Goal: Task Accomplishment & Management: Complete application form

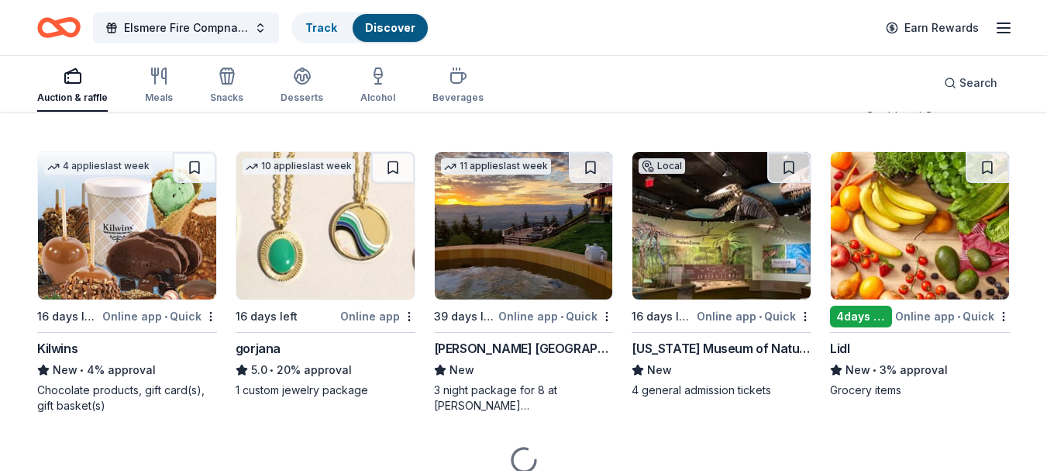
scroll to position [2847, 0]
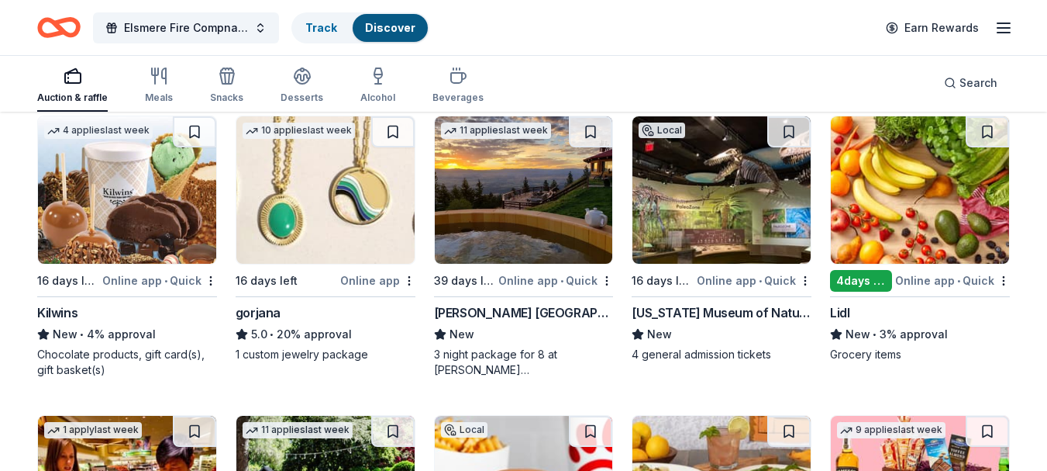
click at [733, 201] on img at bounding box center [722, 189] width 178 height 147
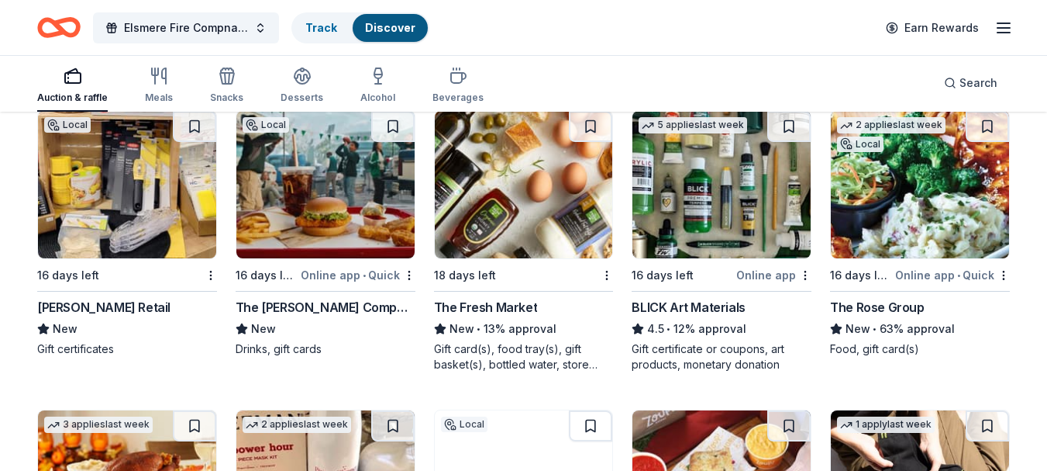
scroll to position [3443, 0]
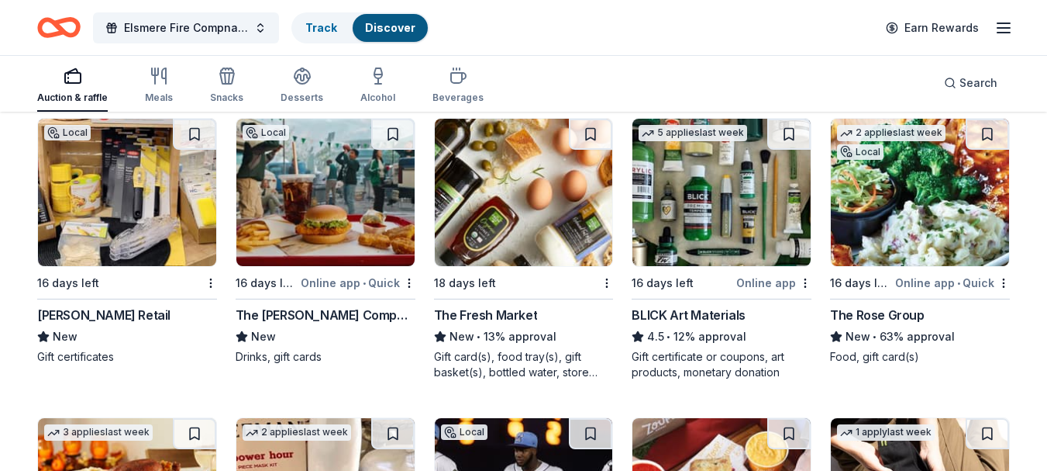
click at [91, 217] on img at bounding box center [127, 192] width 178 height 147
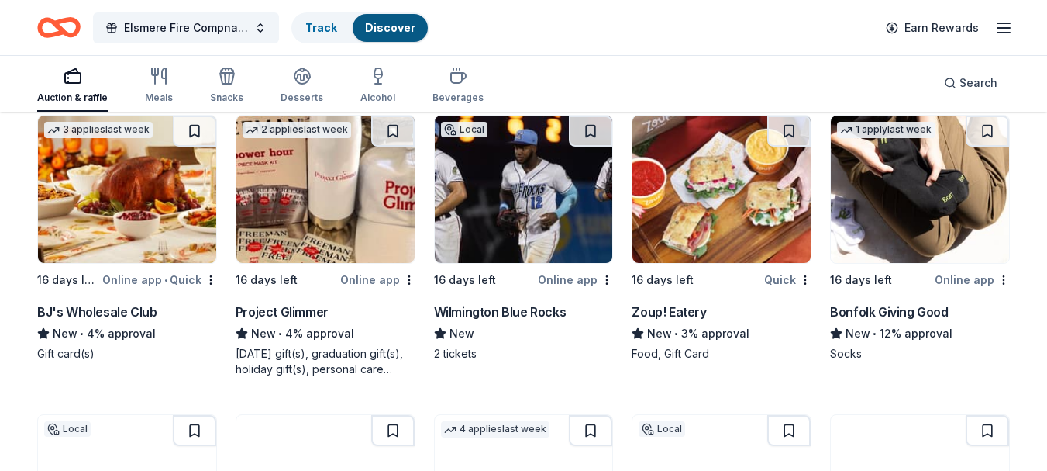
scroll to position [3753, 0]
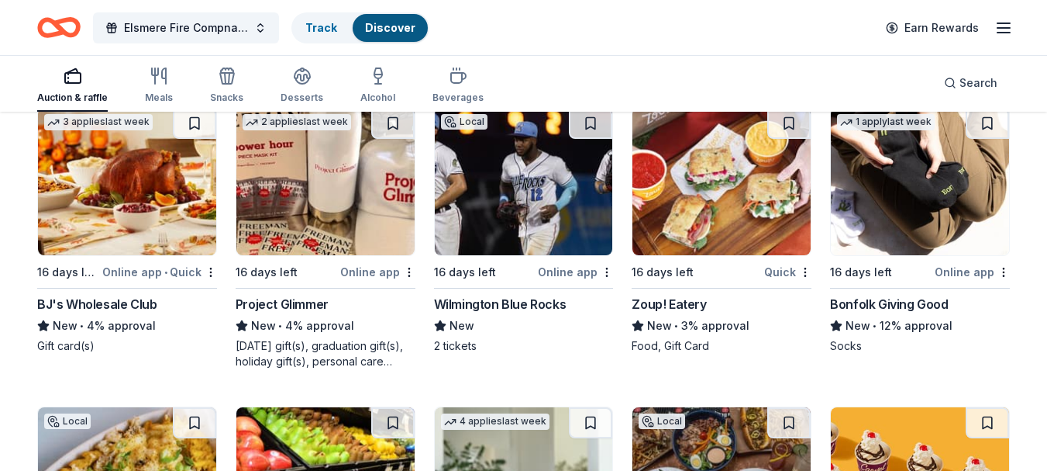
click at [539, 172] on img at bounding box center [524, 181] width 178 height 147
click at [529, 186] on img at bounding box center [524, 181] width 178 height 147
click at [719, 223] on img at bounding box center [722, 181] width 178 height 147
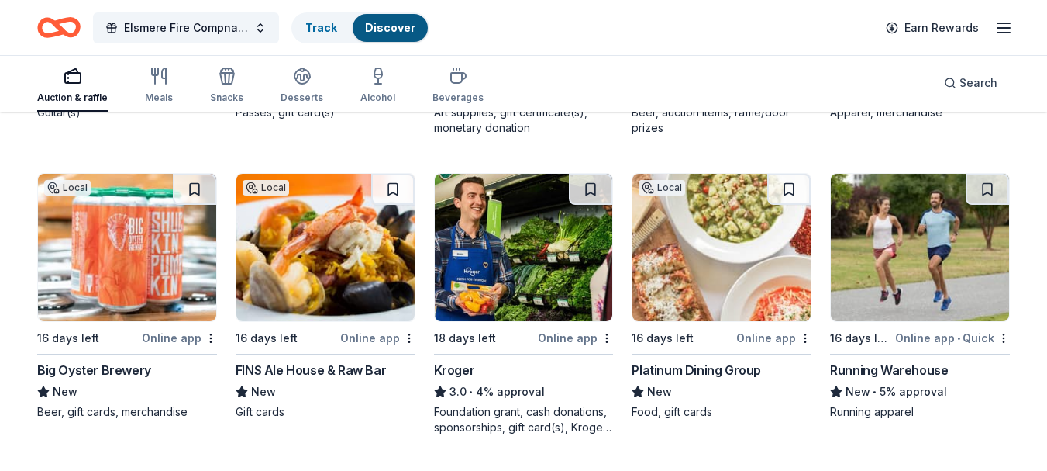
scroll to position [4889, 0]
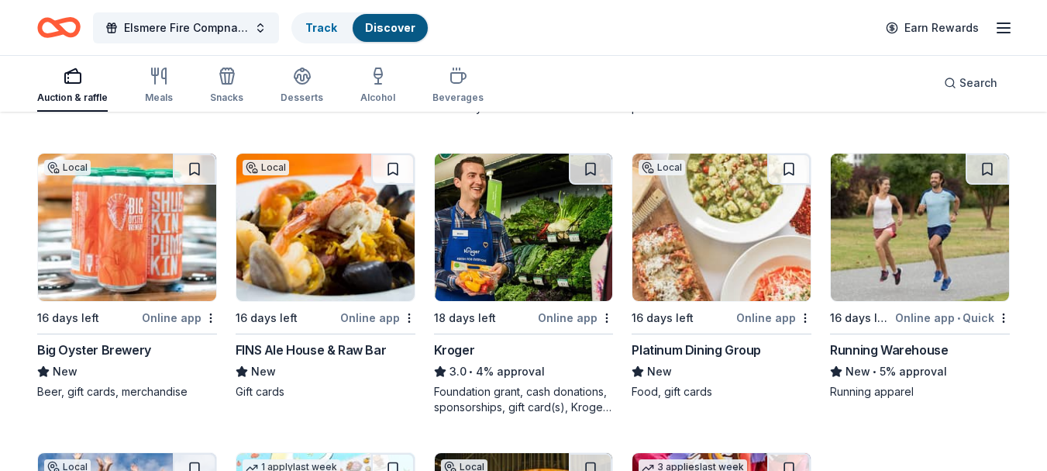
click at [733, 232] on img at bounding box center [722, 226] width 178 height 147
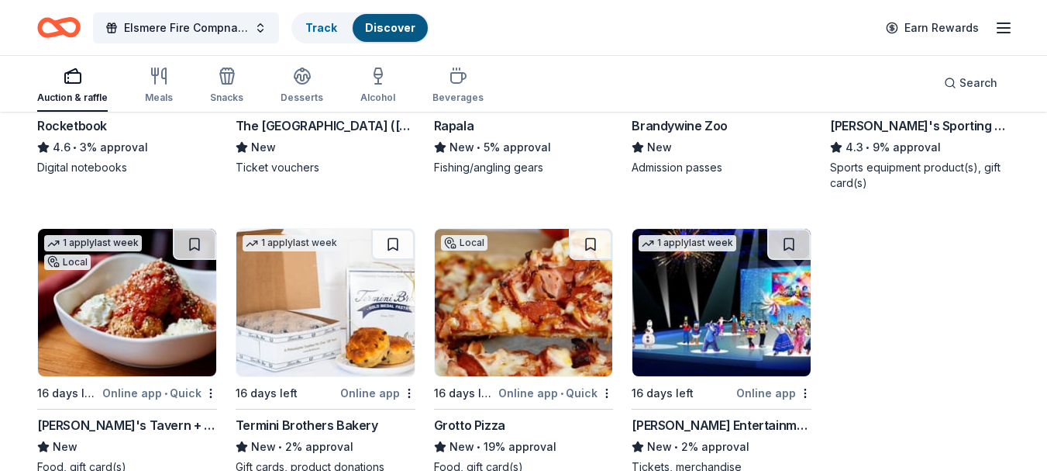
scroll to position [5778, 0]
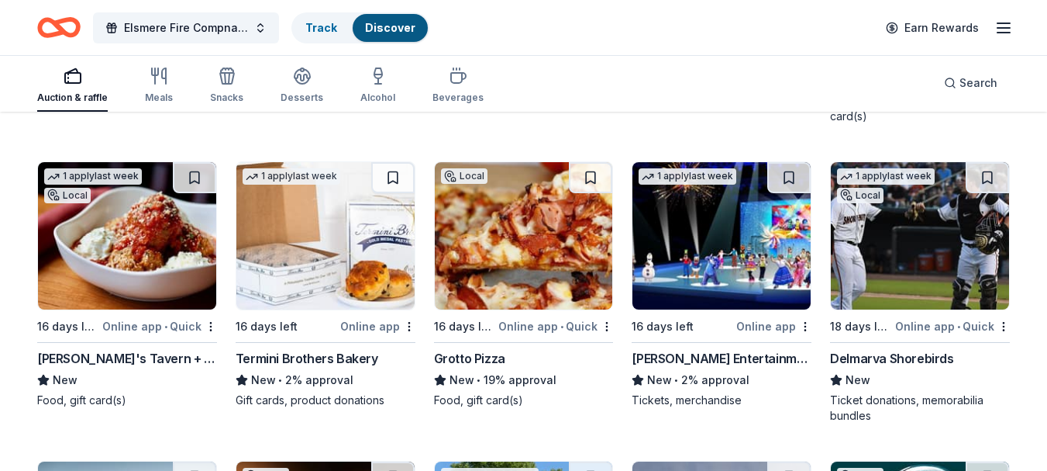
click at [946, 212] on img at bounding box center [920, 235] width 178 height 147
click at [910, 253] on img at bounding box center [920, 235] width 178 height 147
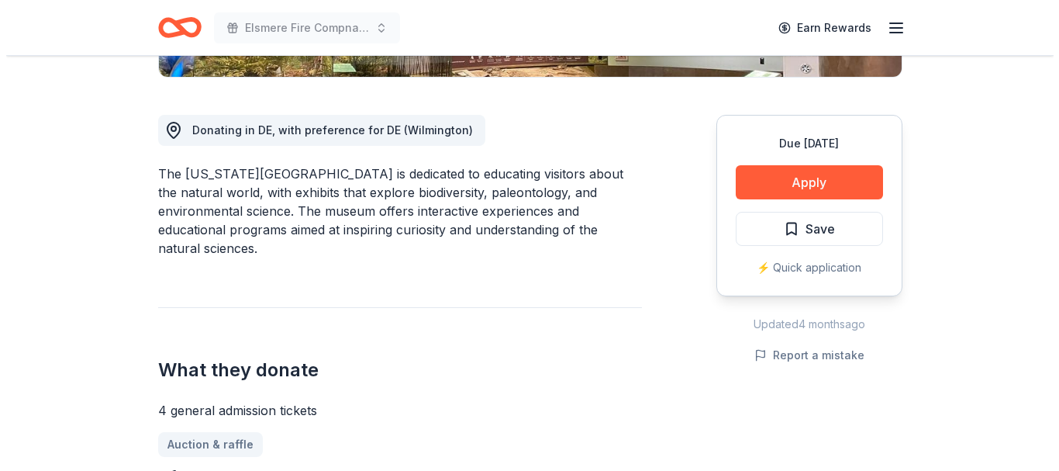
scroll to position [398, 0]
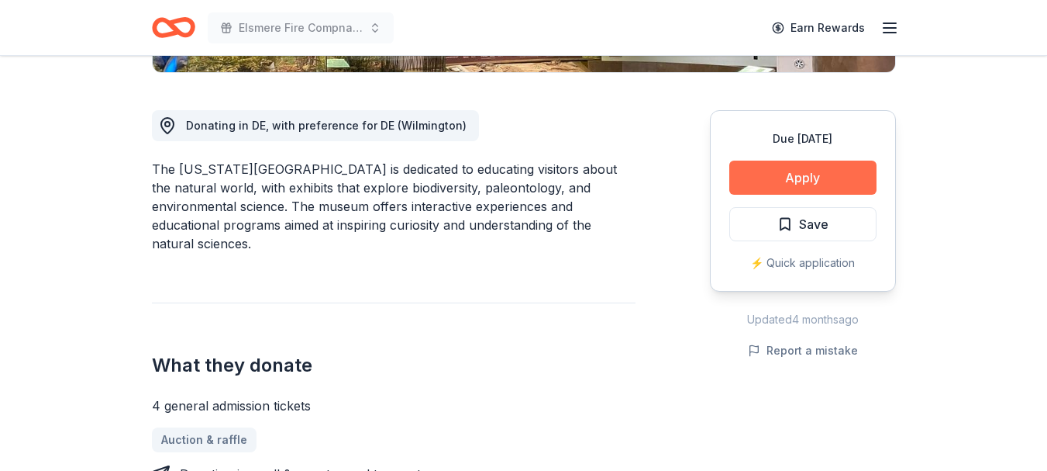
click at [784, 178] on button "Apply" at bounding box center [802, 177] width 147 height 34
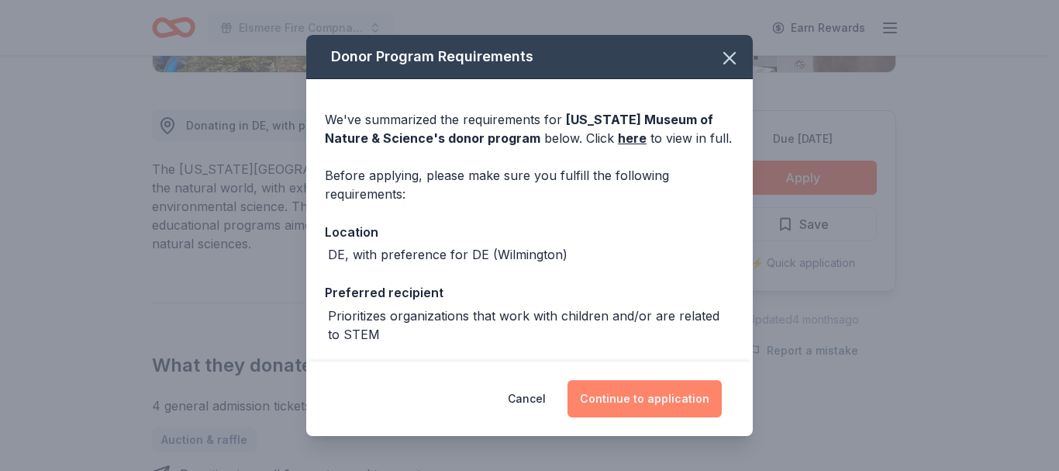
click at [620, 398] on button "Continue to application" at bounding box center [644, 398] width 154 height 37
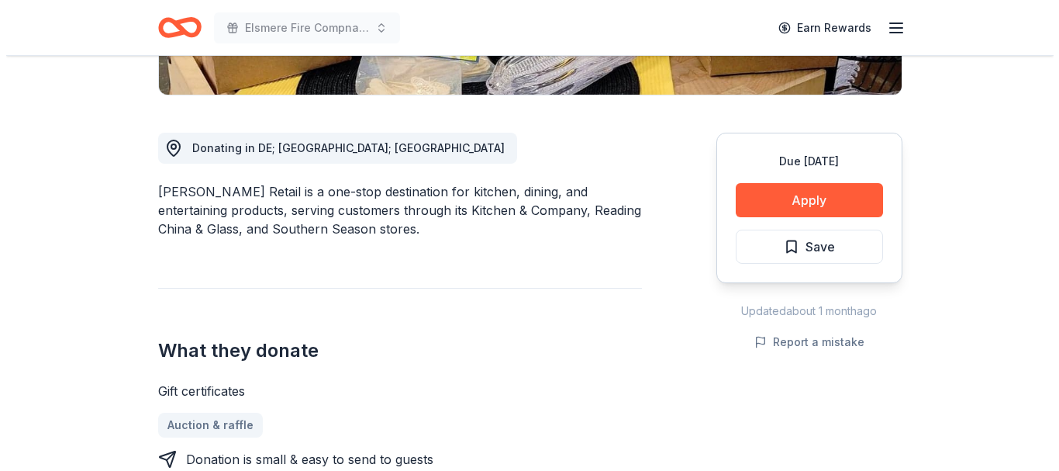
scroll to position [351, 0]
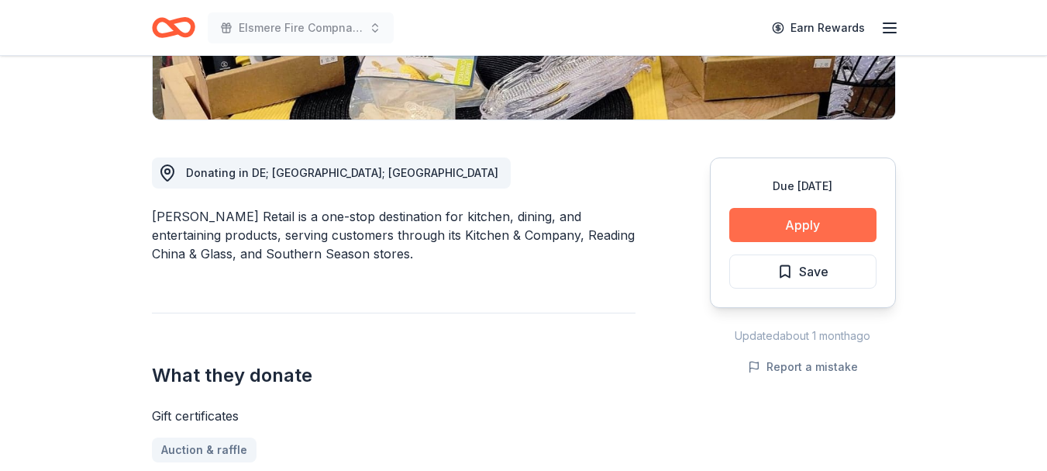
click at [833, 231] on button "Apply" at bounding box center [802, 225] width 147 height 34
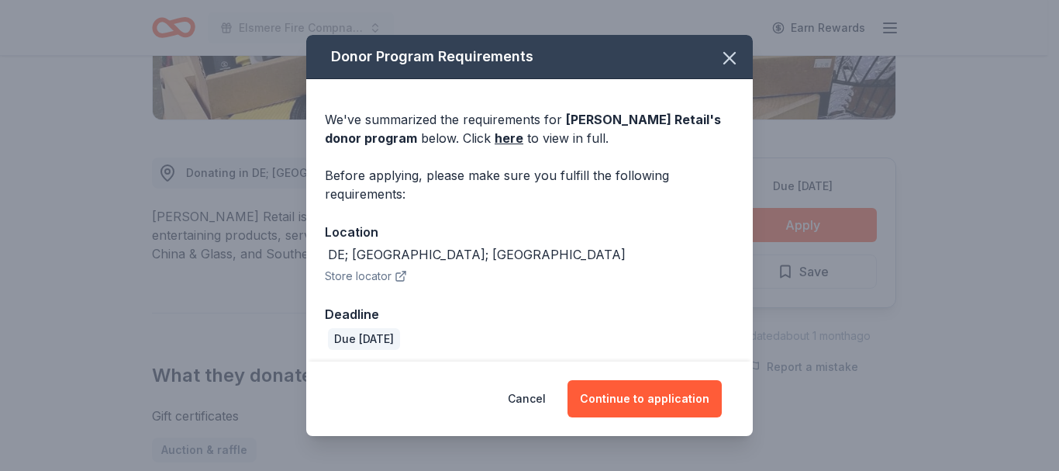
scroll to position [6, 0]
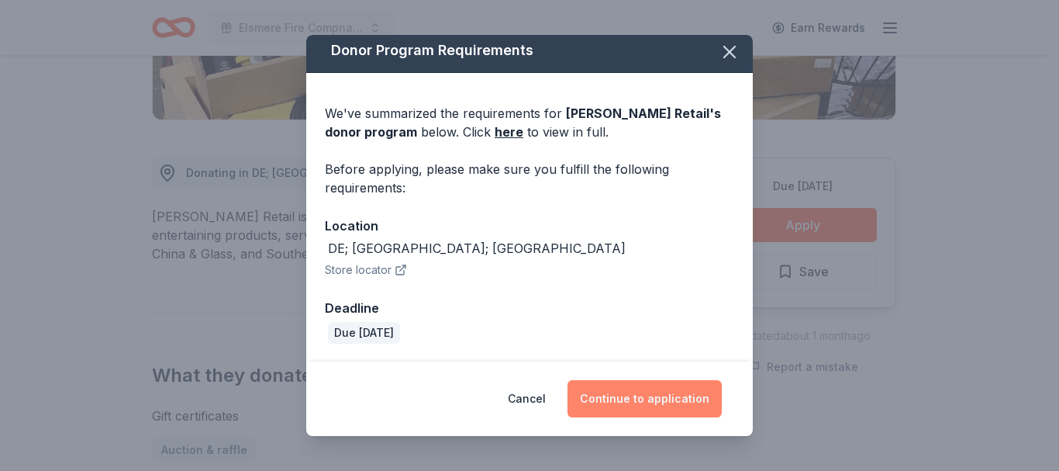
click at [646, 397] on button "Continue to application" at bounding box center [644, 398] width 154 height 37
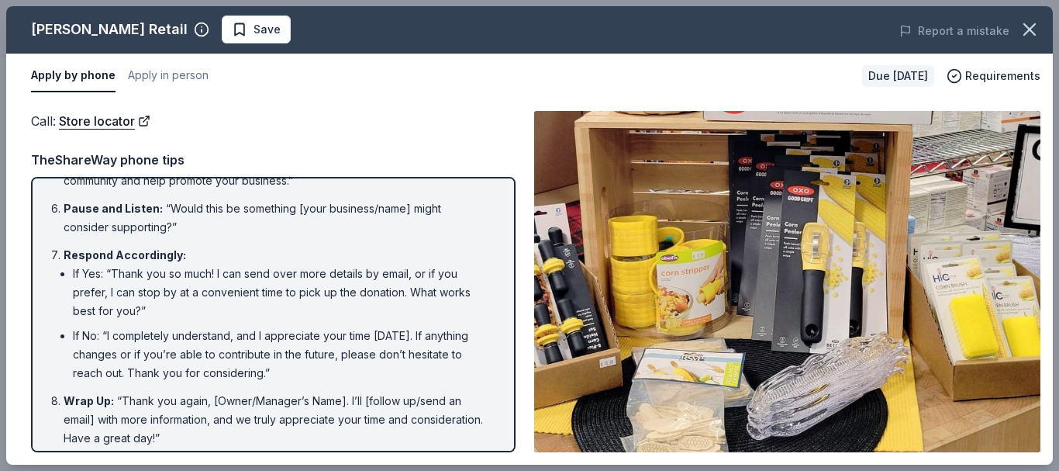
scroll to position [326, 0]
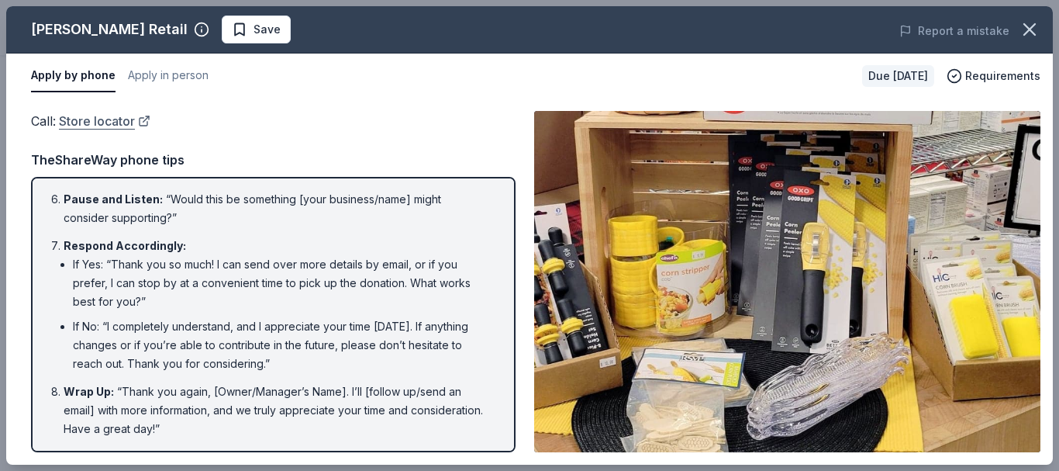
click at [108, 124] on link "Store locator" at bounding box center [104, 121] width 91 height 20
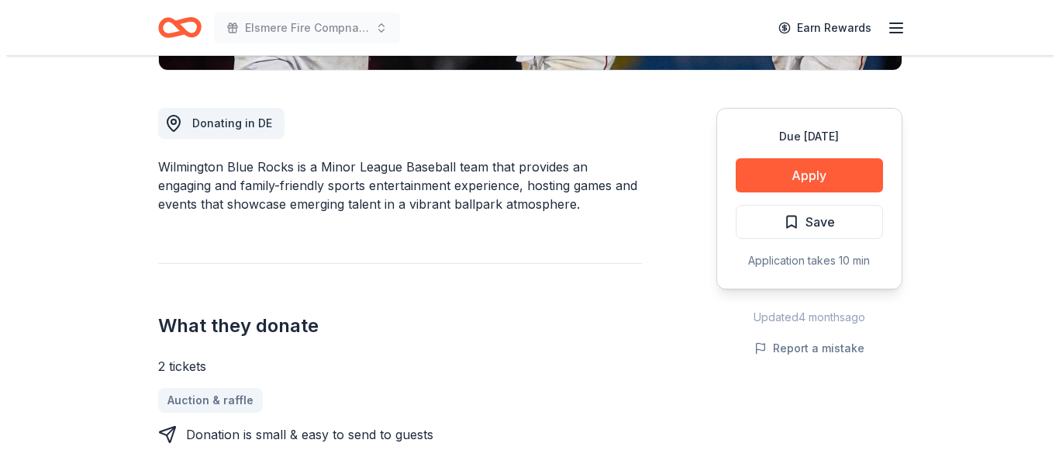
scroll to position [390, 0]
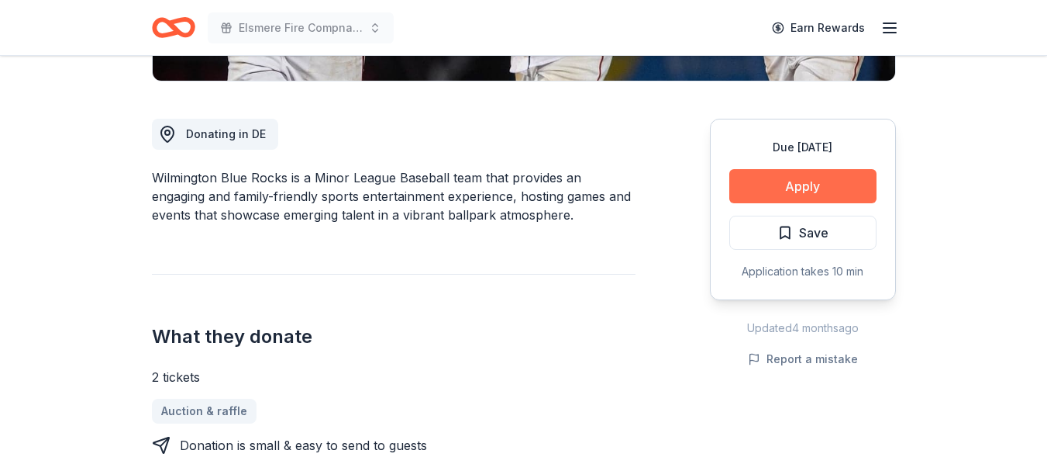
click at [804, 191] on button "Apply" at bounding box center [802, 186] width 147 height 34
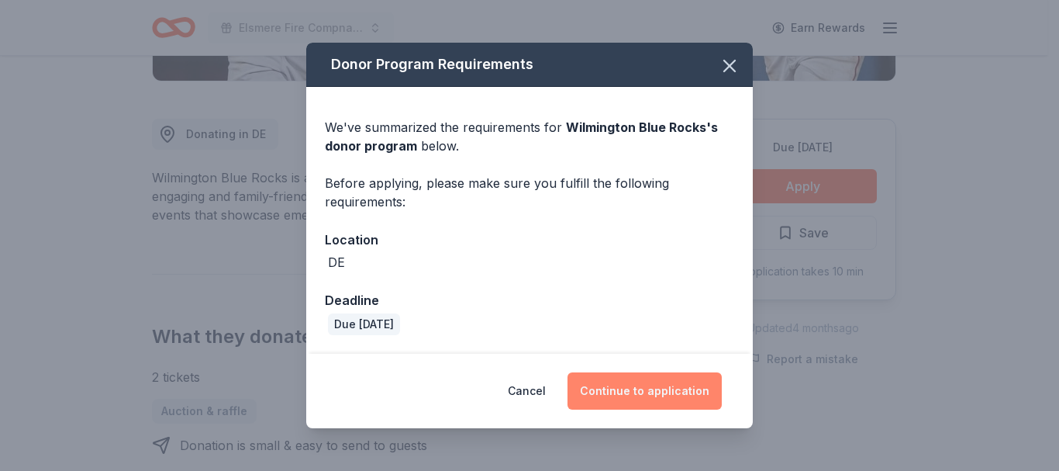
click at [640, 388] on button "Continue to application" at bounding box center [644, 390] width 154 height 37
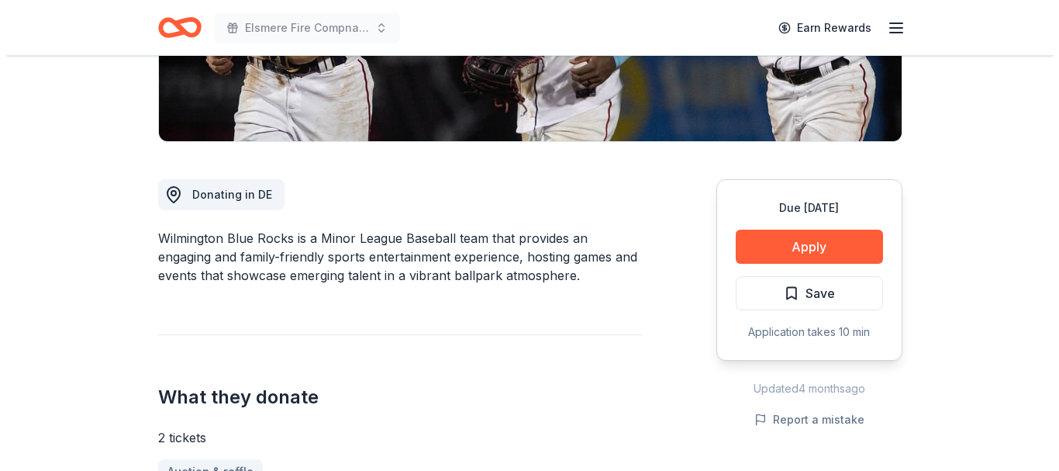
scroll to position [336, 0]
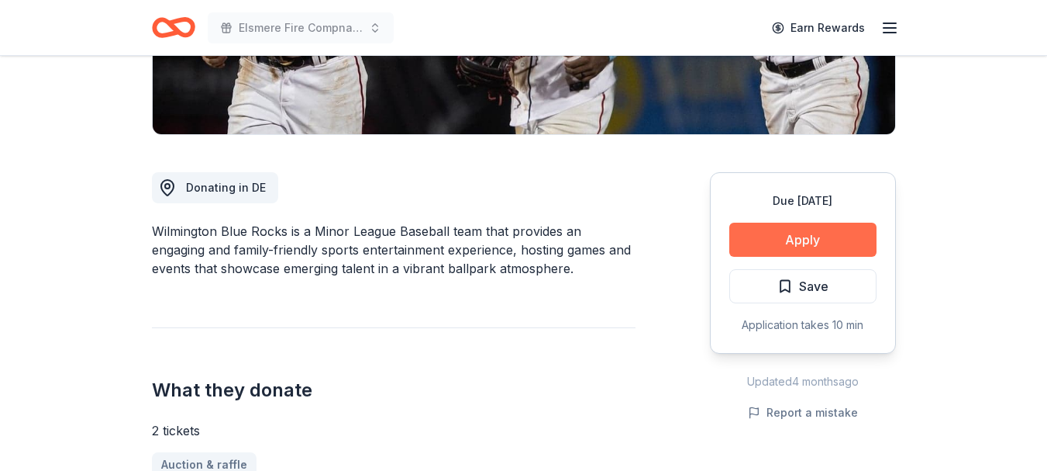
click at [816, 233] on button "Apply" at bounding box center [802, 239] width 147 height 34
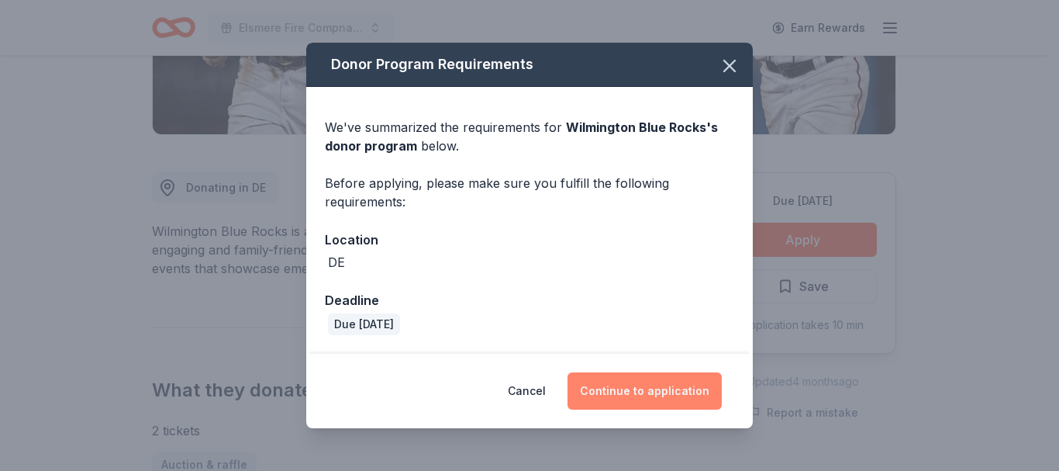
click at [633, 394] on button "Continue to application" at bounding box center [644, 390] width 154 height 37
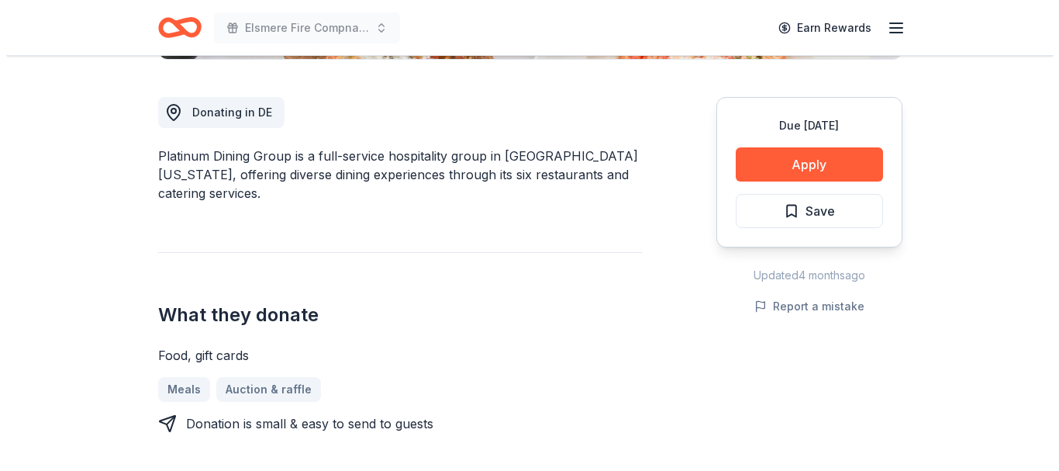
scroll to position [684, 0]
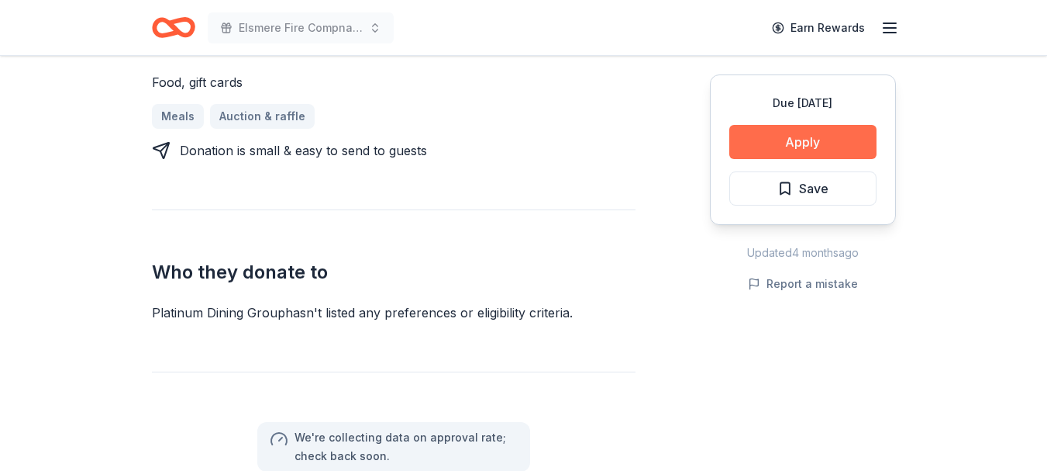
click at [782, 152] on button "Apply" at bounding box center [802, 142] width 147 height 34
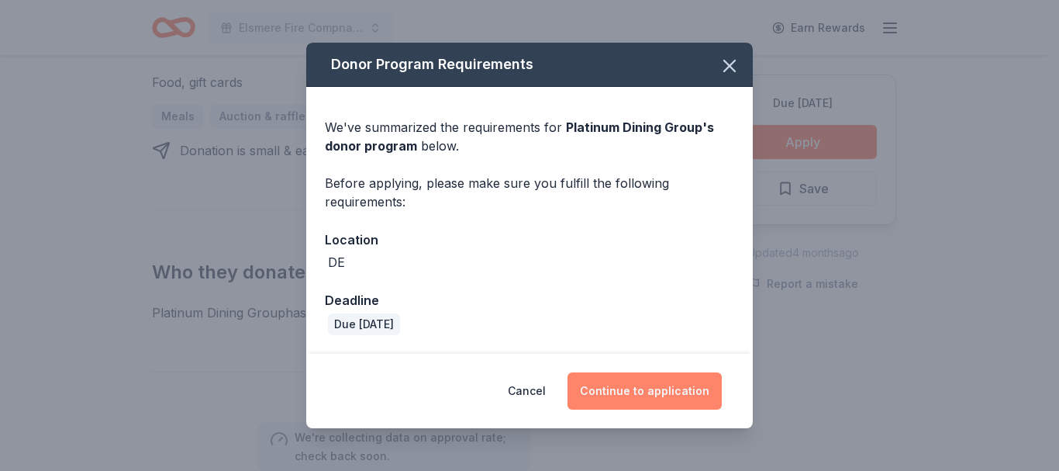
click at [683, 386] on button "Continue to application" at bounding box center [644, 390] width 154 height 37
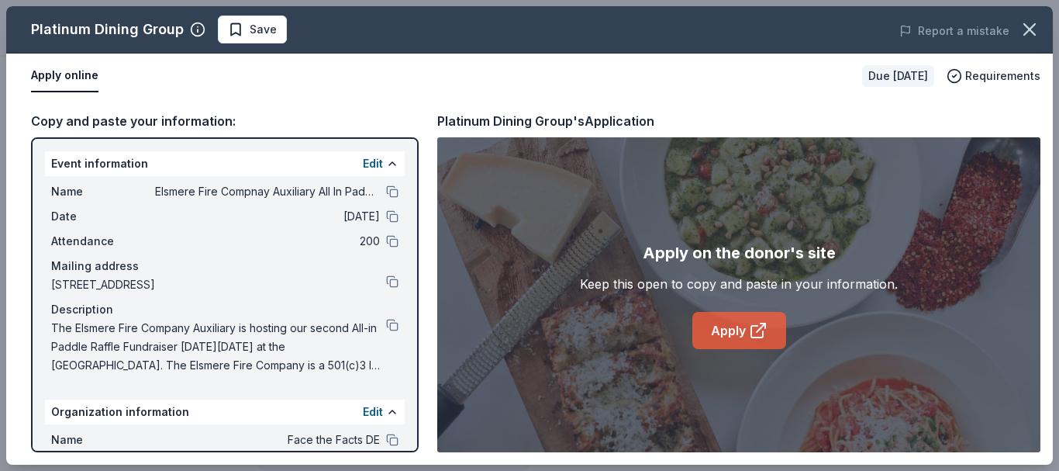
click at [761, 324] on icon at bounding box center [762, 325] width 5 height 5
click at [733, 331] on link "Apply" at bounding box center [739, 330] width 94 height 37
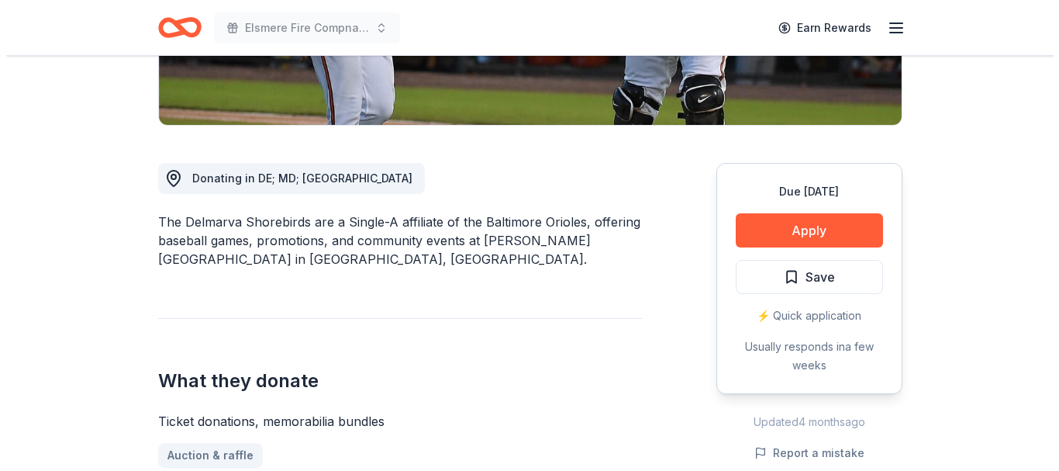
scroll to position [366, 0]
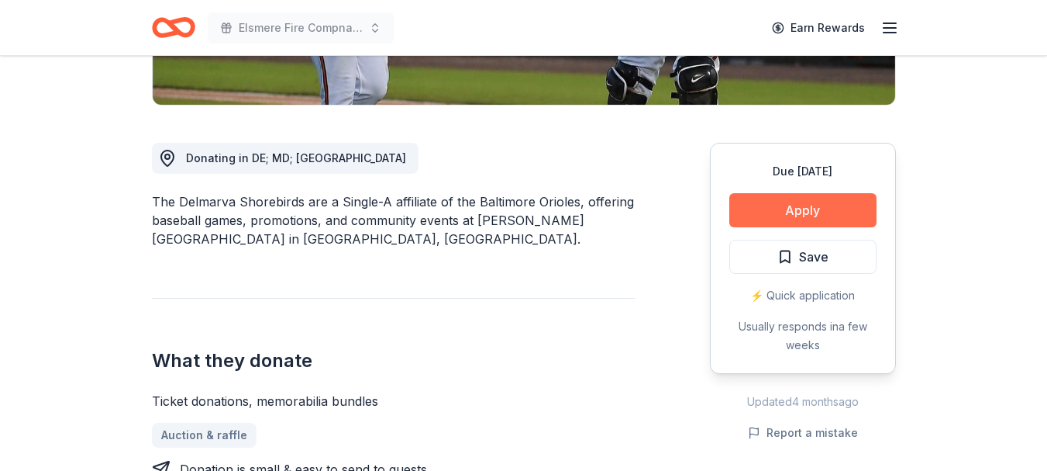
click at [809, 209] on button "Apply" at bounding box center [802, 210] width 147 height 34
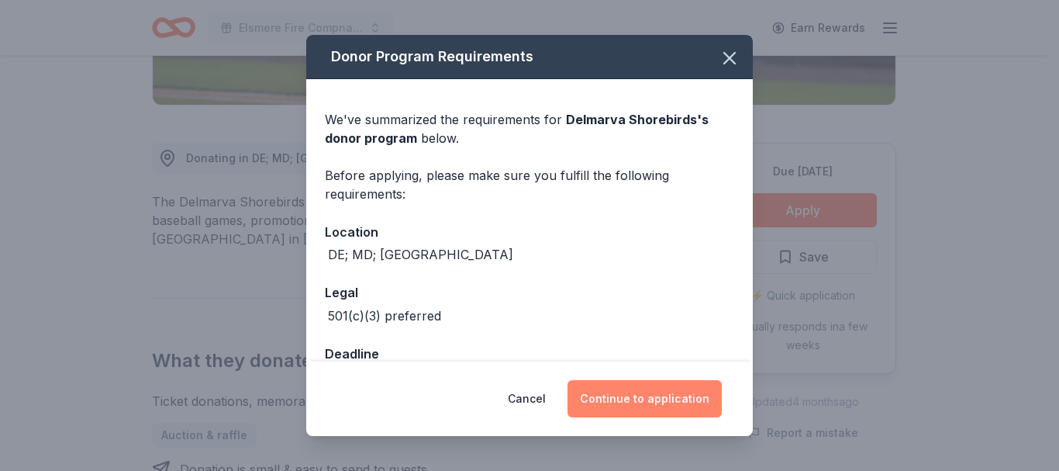
click at [647, 395] on button "Continue to application" at bounding box center [644, 398] width 154 height 37
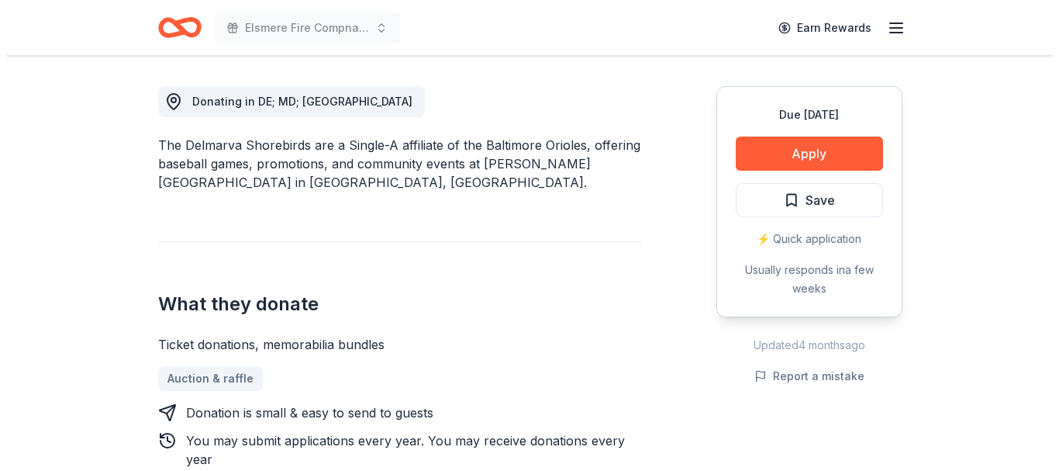
scroll to position [427, 0]
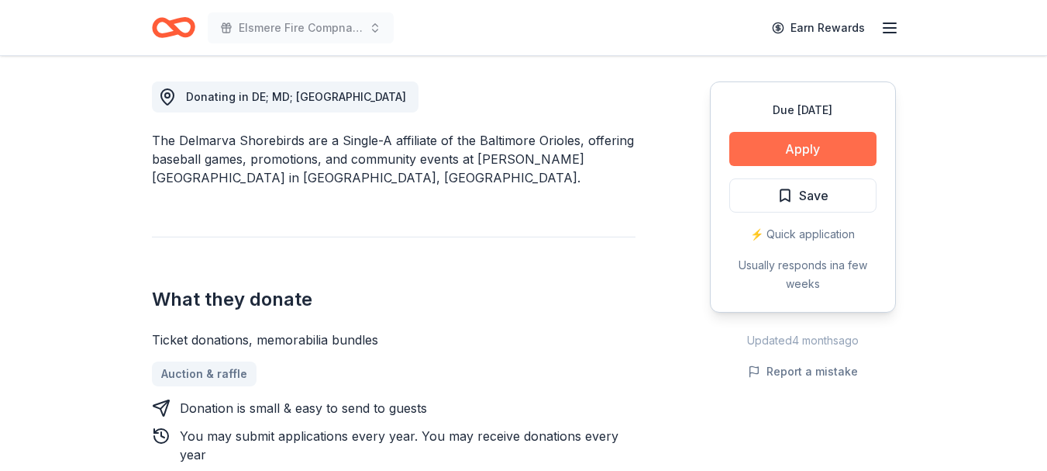
click at [786, 153] on button "Apply" at bounding box center [802, 149] width 147 height 34
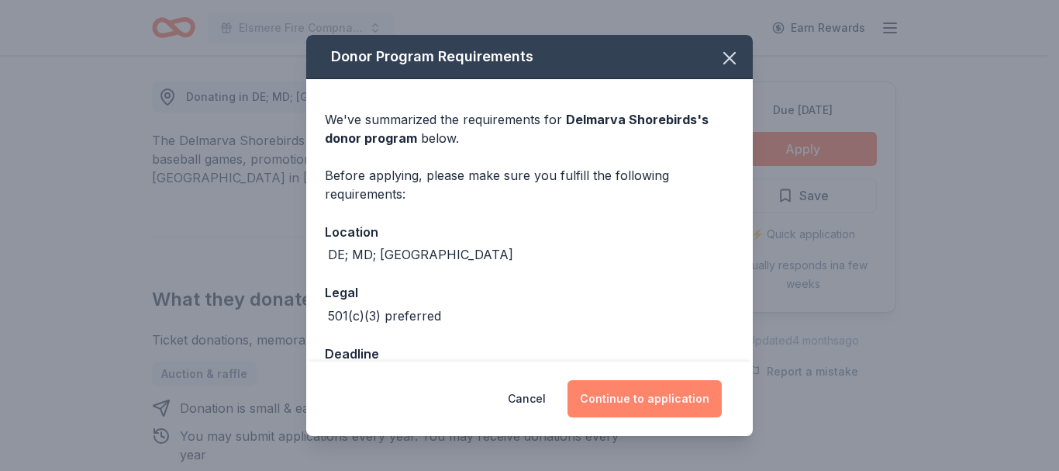
click at [661, 408] on button "Continue to application" at bounding box center [644, 398] width 154 height 37
